Goal: Entertainment & Leisure: Consume media (video, audio)

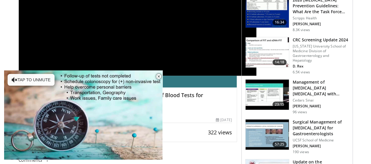
scroll to position [105, 0]
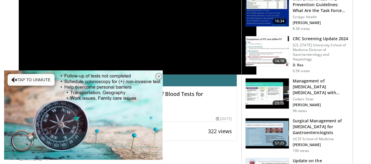
drag, startPoint x: 372, startPoint y: 10, endPoint x: 371, endPoint y: 28, distance: 17.9
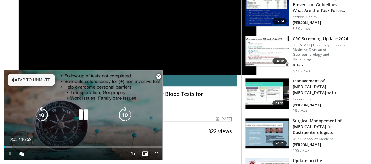
click at [33, 82] on button "Tap to unmute" at bounding box center [31, 80] width 47 height 12
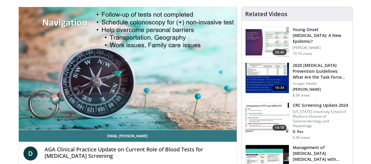
scroll to position [36, 0]
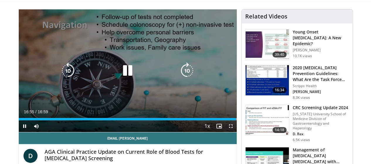
click at [123, 72] on icon "Video Player" at bounding box center [127, 70] width 16 height 16
